Goal: Information Seeking & Learning: Learn about a topic

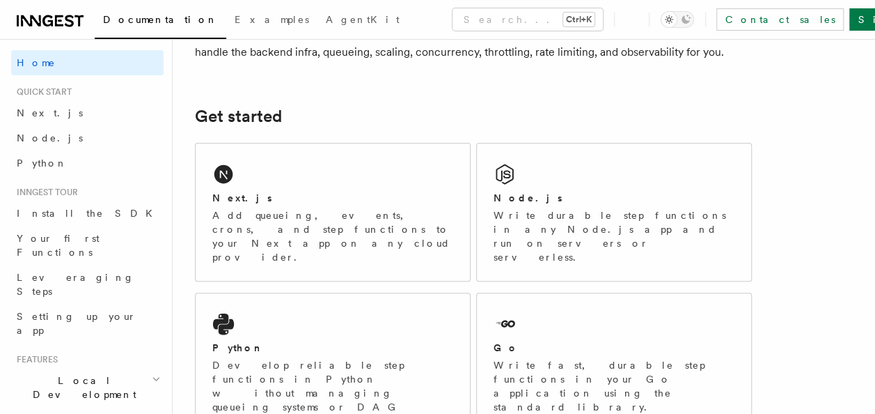
scroll to position [165, 0]
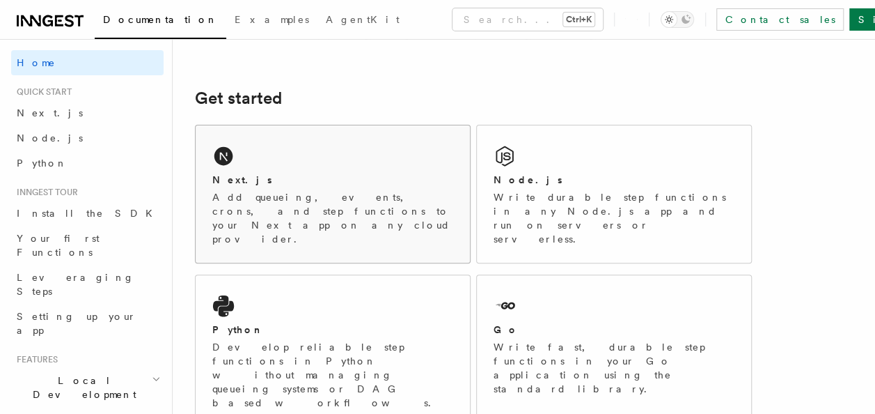
click at [253, 166] on div "Next.js Add queueing, events, crons, and step functions to your Next app on any…" at bounding box center [333, 193] width 274 height 137
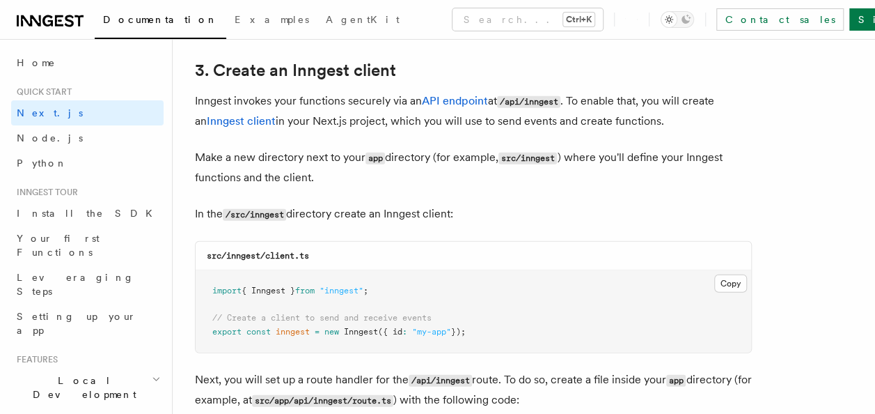
scroll to position [1641, 0]
copy code "/api/inngest"
drag, startPoint x: 565, startPoint y: 99, endPoint x: 507, endPoint y: 100, distance: 58.5
click at [507, 100] on code "/api/inngest" at bounding box center [528, 101] width 63 height 12
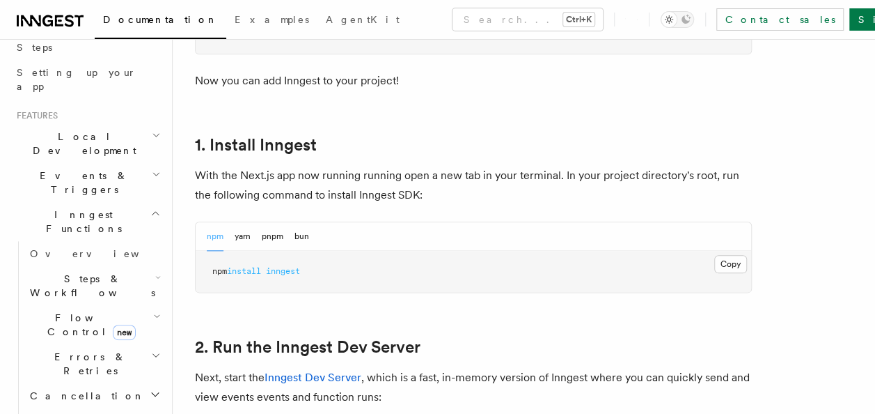
scroll to position [0, 0]
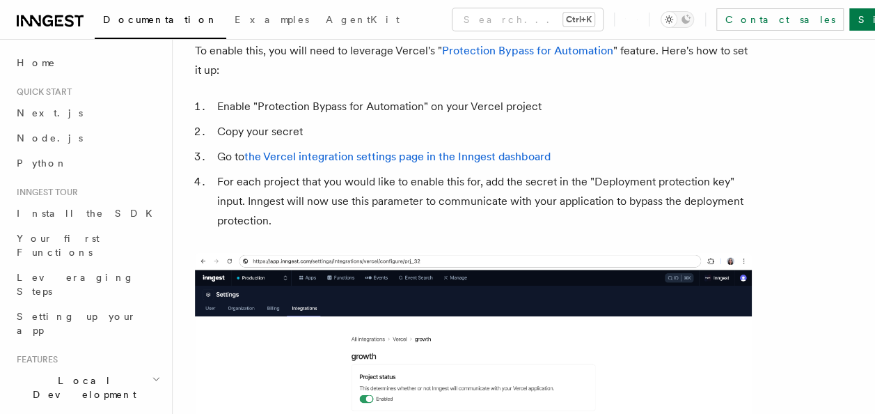
scroll to position [1382, 0]
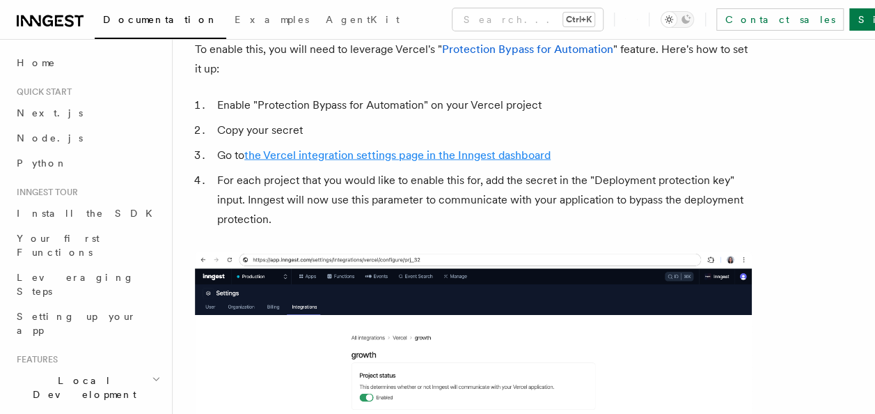
click at [406, 148] on link "the Vercel integration settings page in the Inngest dashboard" at bounding box center [397, 154] width 306 height 13
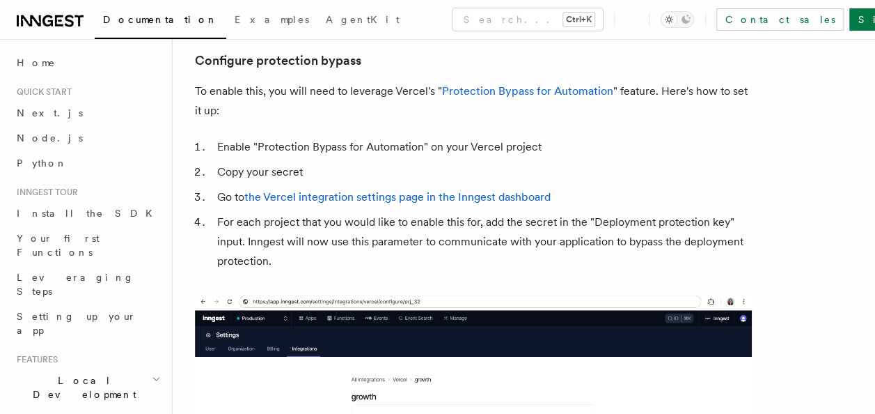
scroll to position [1359, 0]
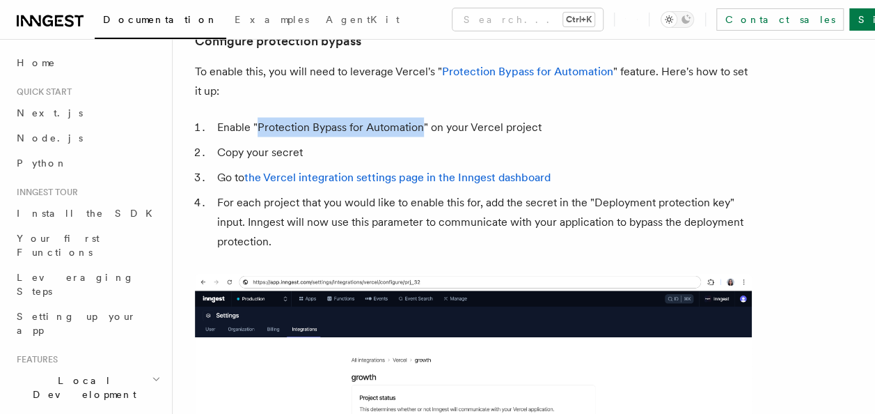
copy li "Protection Bypass for Automation"
drag, startPoint x: 422, startPoint y: 91, endPoint x: 257, endPoint y: 86, distance: 165.1
click at [257, 118] on li "Enable "Protection Bypass for Automation" on your Vercel project" at bounding box center [482, 127] width 539 height 19
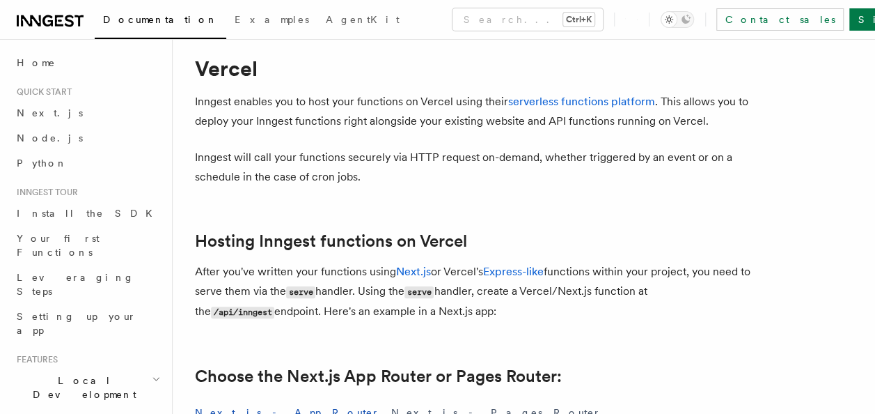
scroll to position [0, 0]
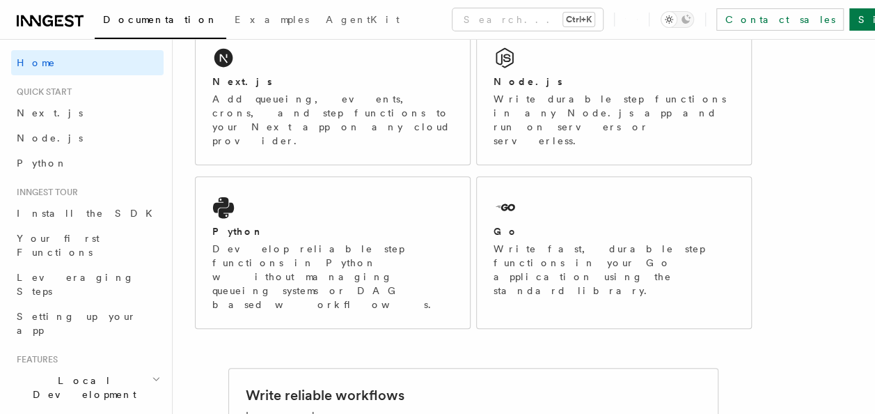
scroll to position [265, 0]
click at [388, 240] on p "Develop reliable step functions in Python without managing queueing systems or …" at bounding box center [332, 275] width 241 height 70
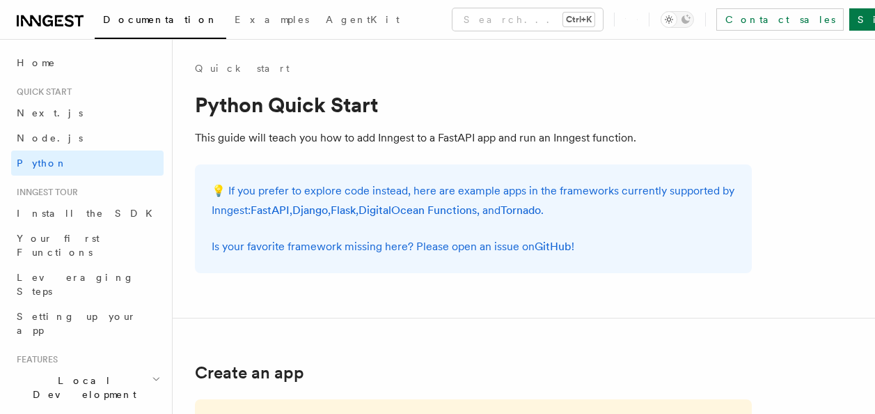
click at [322, 135] on p "This guide will teach you how to add Inngest to a FastAPI app and run an Innges…" at bounding box center [473, 137] width 557 height 19
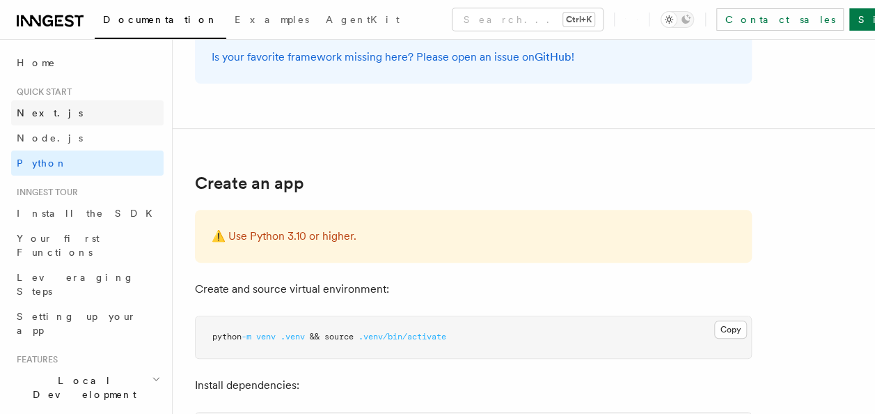
scroll to position [179, 0]
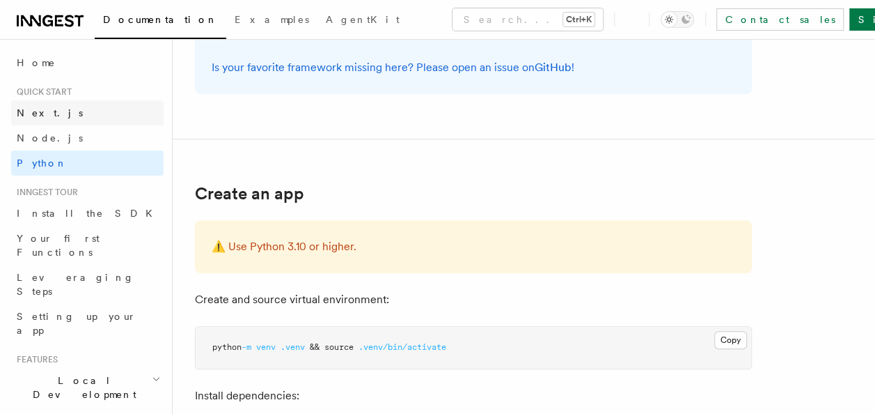
click at [30, 120] on link "Next.js" at bounding box center [87, 112] width 152 height 25
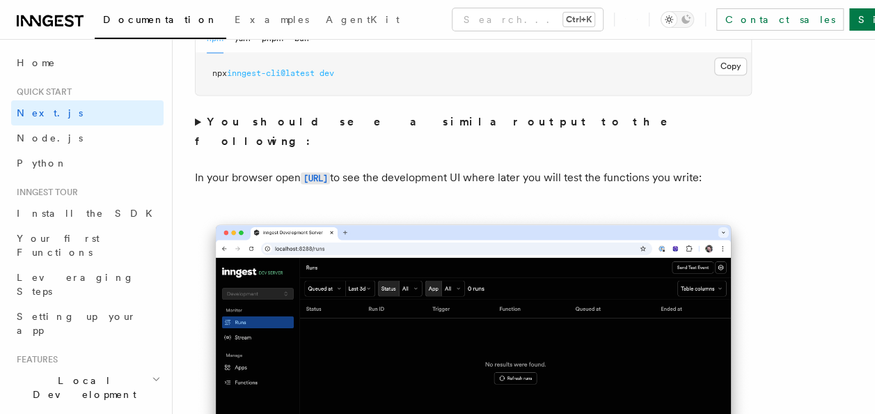
scroll to position [1095, 0]
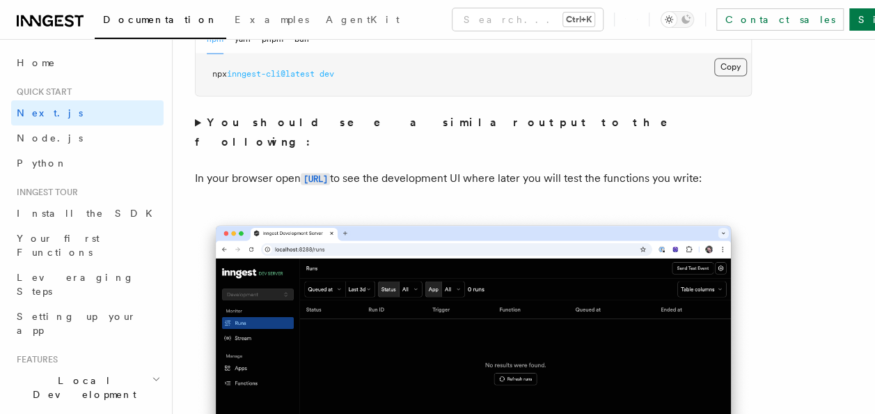
click at [737, 68] on button "Copy Copied" at bounding box center [730, 67] width 33 height 18
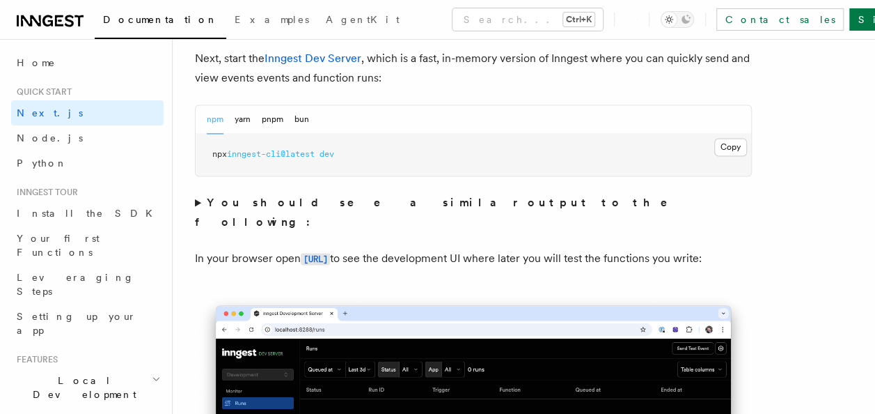
scroll to position [1015, 0]
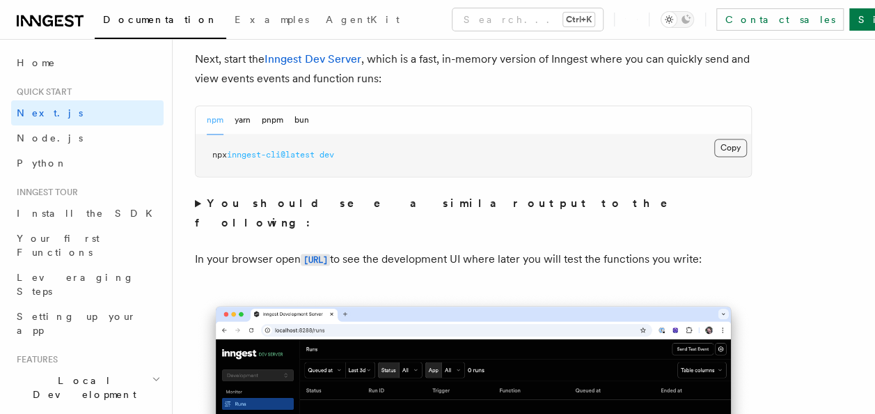
click at [725, 144] on button "Copy Copied" at bounding box center [730, 148] width 33 height 18
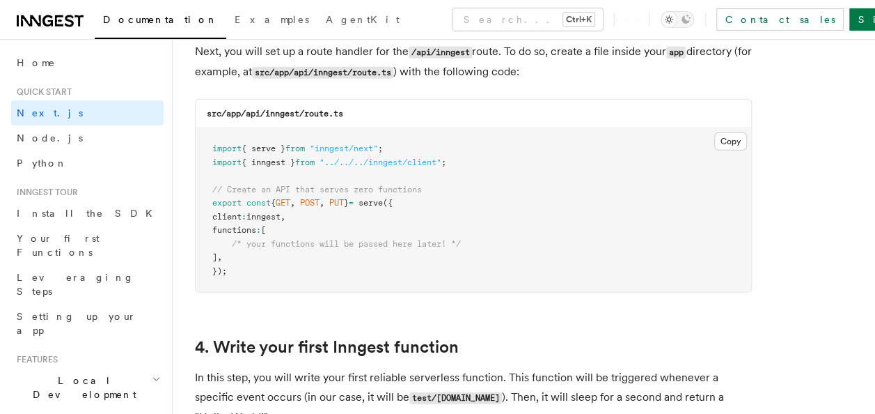
scroll to position [1984, 0]
